Goal: Information Seeking & Learning: Find specific fact

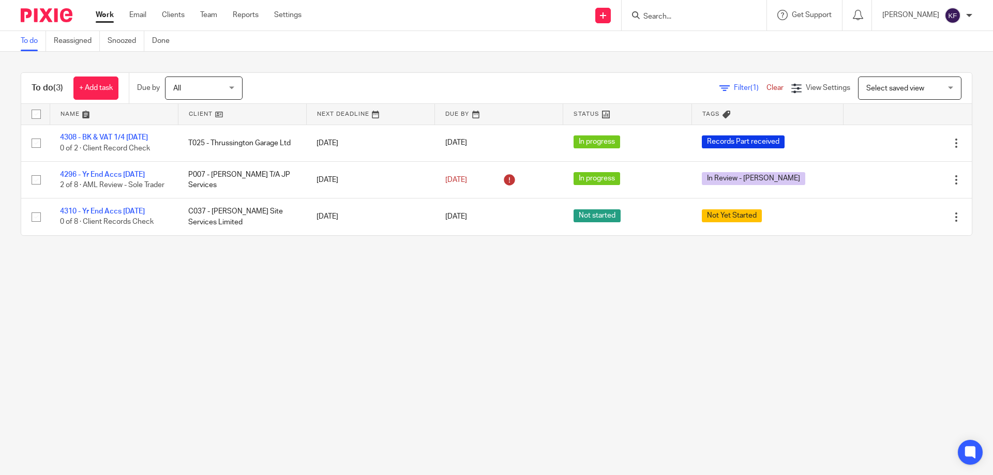
click at [674, 19] on input "Search" at bounding box center [688, 16] width 93 height 9
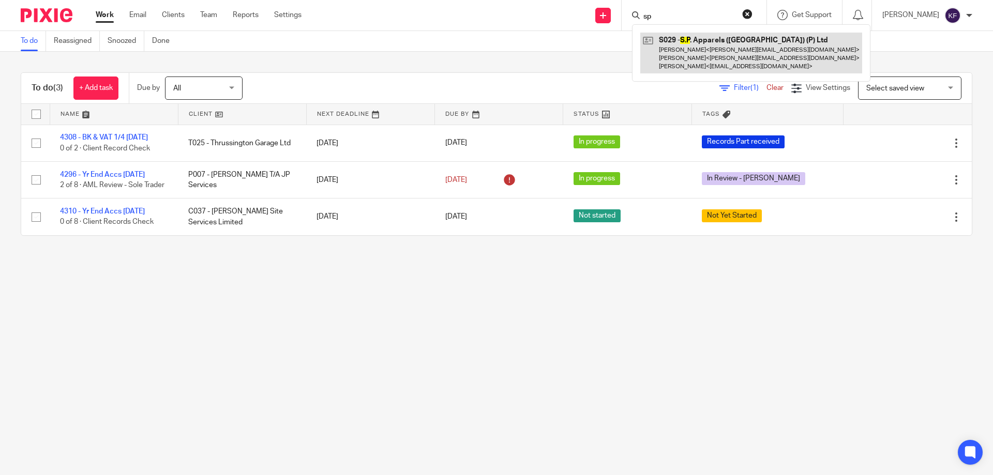
type input "sp"
click at [696, 44] on link at bounding box center [751, 53] width 222 height 41
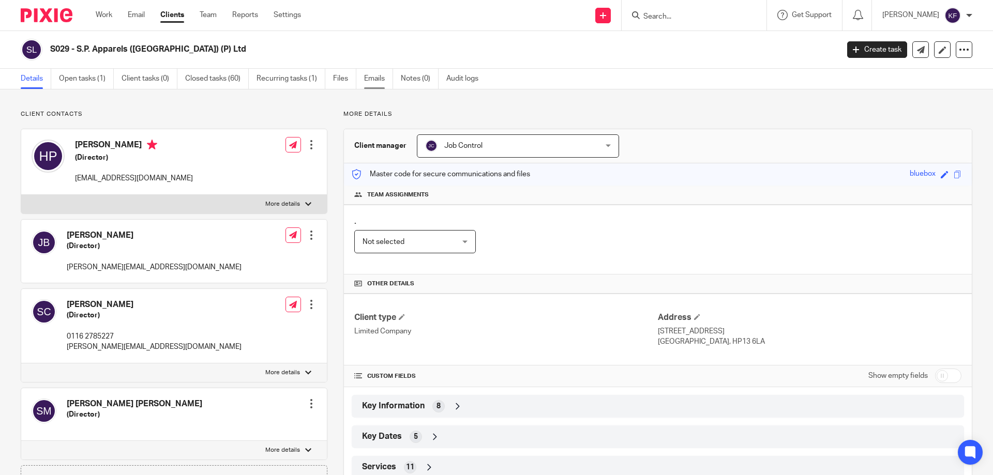
click at [378, 81] on link "Emails" at bounding box center [378, 79] width 29 height 20
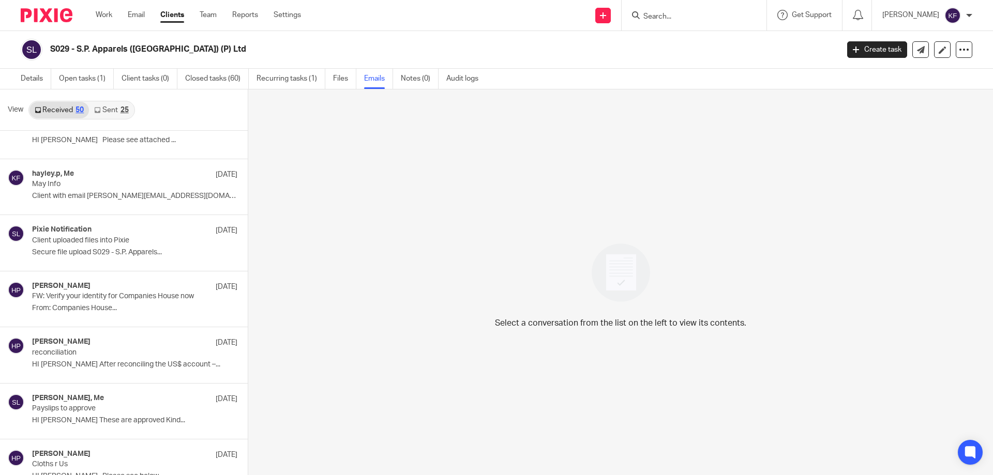
scroll to position [931, 0]
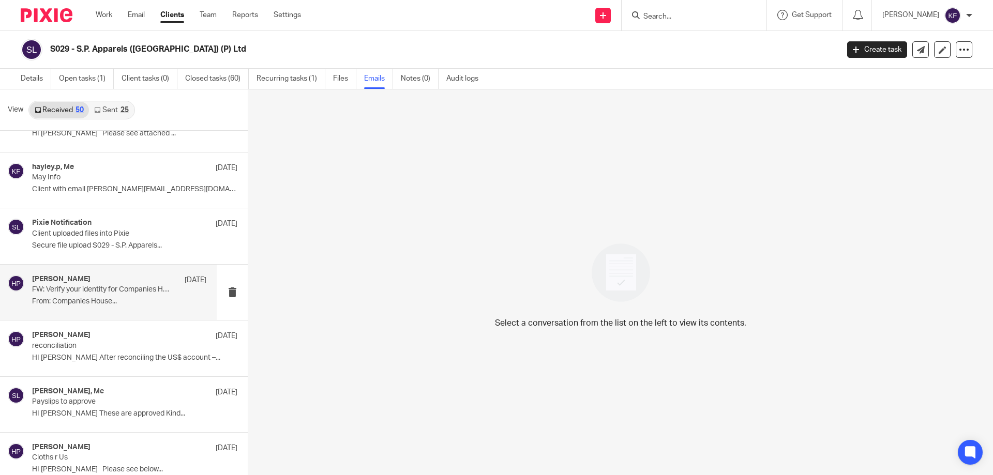
click at [119, 290] on p "FW: Verify your identity for Companies House now" at bounding box center [102, 289] width 140 height 9
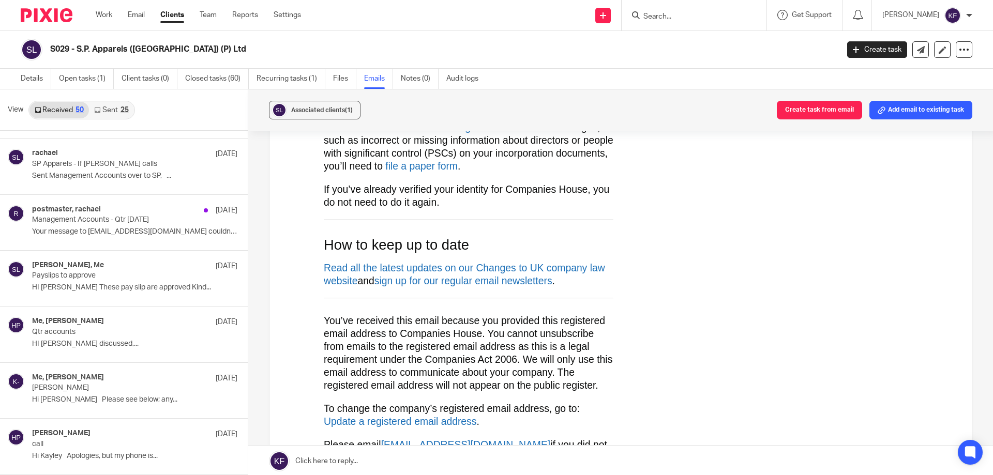
scroll to position [0, 0]
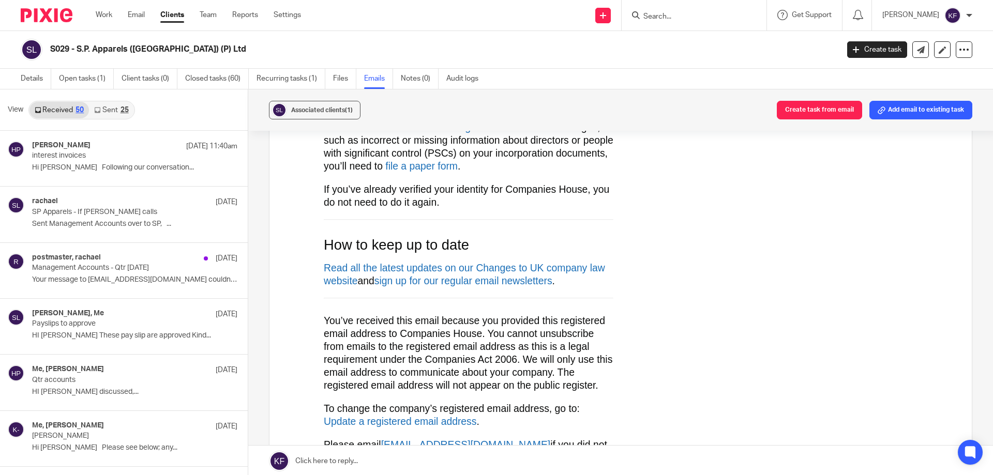
drag, startPoint x: 64, startPoint y: 18, endPoint x: 64, endPoint y: 10, distance: 7.2
click at [64, 17] on img at bounding box center [47, 15] width 52 height 14
